Goal: Information Seeking & Learning: Find specific page/section

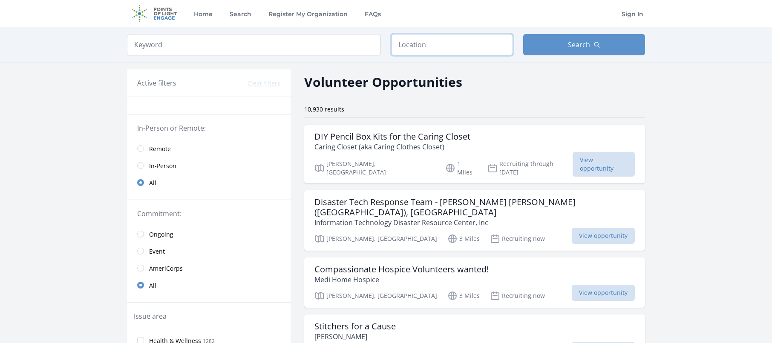
click at [438, 40] on input "text" at bounding box center [452, 44] width 122 height 21
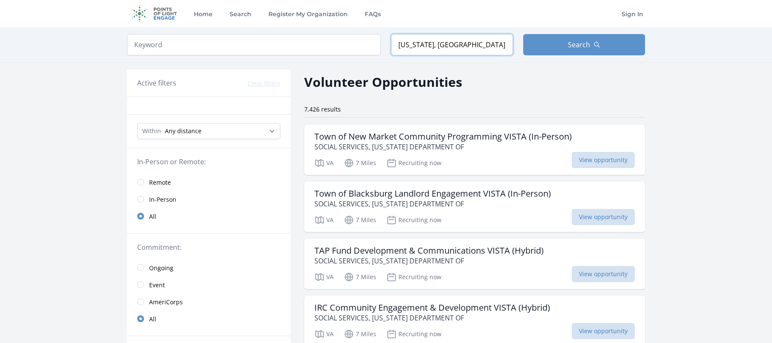
click at [401, 45] on input "[US_STATE], [GEOGRAPHIC_DATA]" at bounding box center [452, 44] width 122 height 21
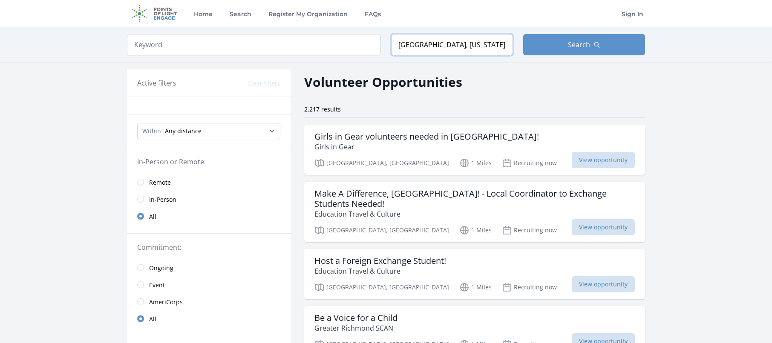
click at [445, 48] on input "[GEOGRAPHIC_DATA], [US_STATE], [GEOGRAPHIC_DATA]" at bounding box center [452, 44] width 122 height 21
click at [436, 45] on input "[GEOGRAPHIC_DATA], [US_STATE], [GEOGRAPHIC_DATA]" at bounding box center [452, 44] width 122 height 21
click at [436, 47] on input "[GEOGRAPHIC_DATA], [US_STATE], [GEOGRAPHIC_DATA]" at bounding box center [452, 44] width 122 height 21
type input "[GEOGRAPHIC_DATA], [US_STATE], [GEOGRAPHIC_DATA]"
click at [597, 44] on icon "button" at bounding box center [597, 44] width 7 height 7
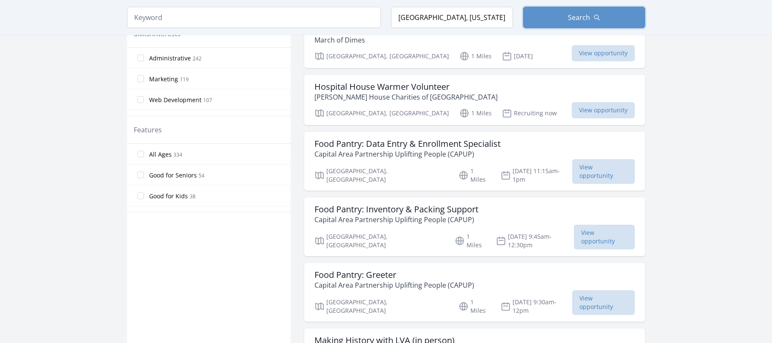
scroll to position [426, 0]
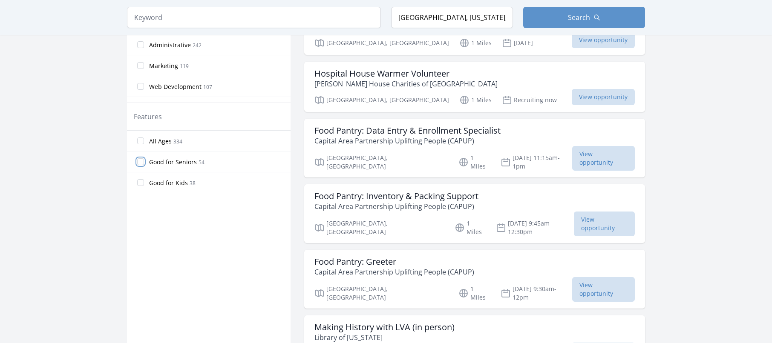
click at [139, 162] on input "Good for Seniors 54" at bounding box center [140, 162] width 7 height 7
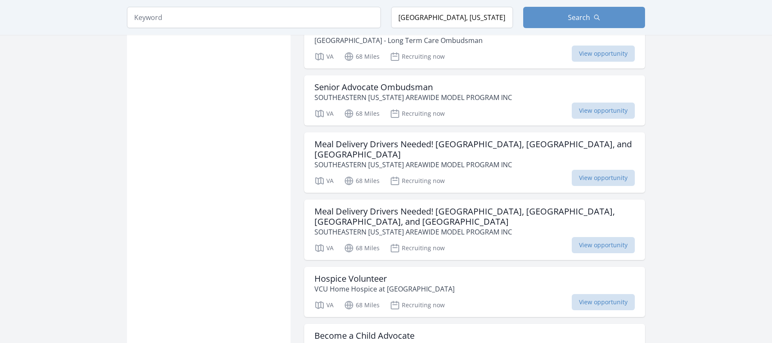
scroll to position [639, 0]
